Goal: Navigation & Orientation: Find specific page/section

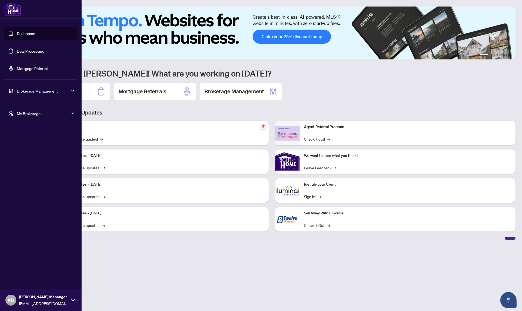
click at [31, 114] on span "My Brokerages" at bounding box center [45, 114] width 57 height 6
click at [30, 136] on span "Skybound Realty, Brokerage" at bounding box center [42, 135] width 62 height 6
